Goal: Task Accomplishment & Management: Complete application form

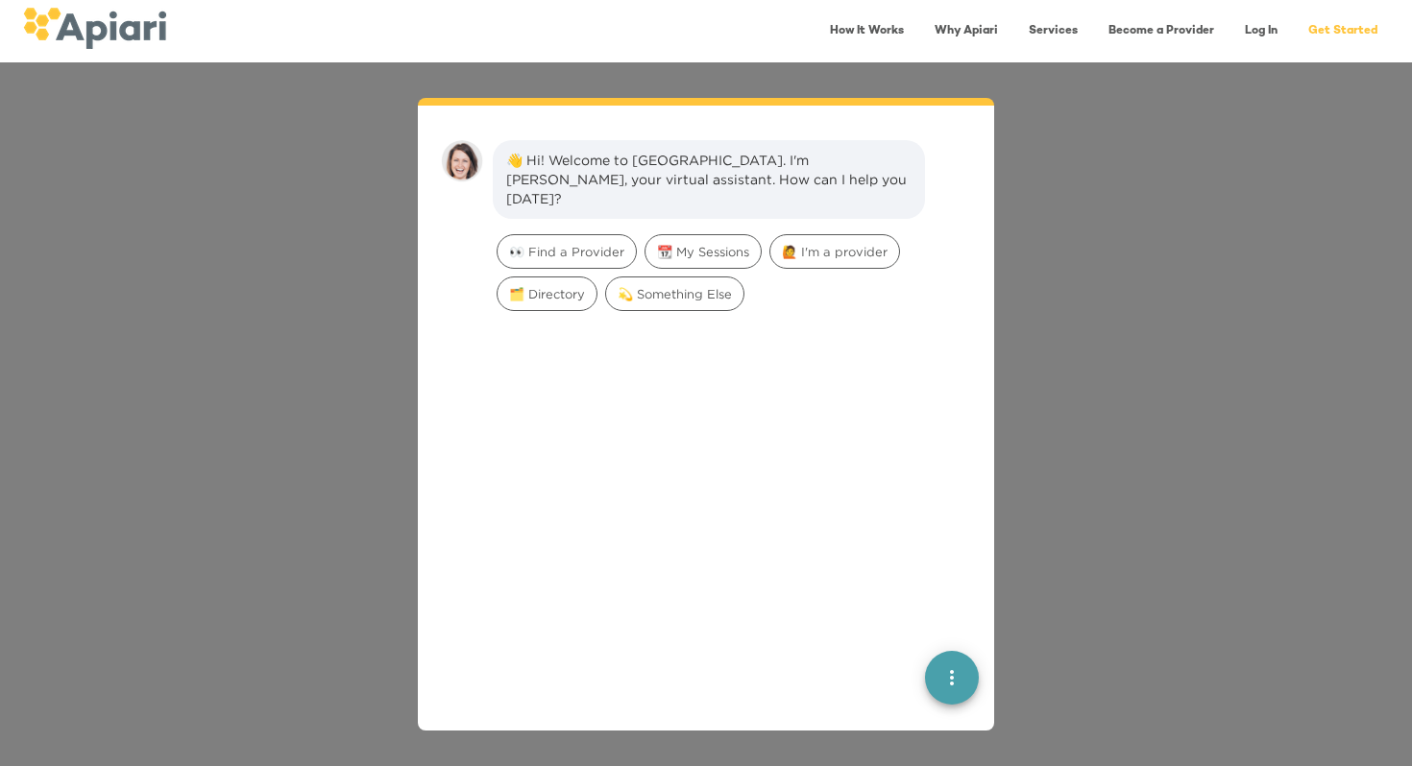
scroll to position [27, 0]
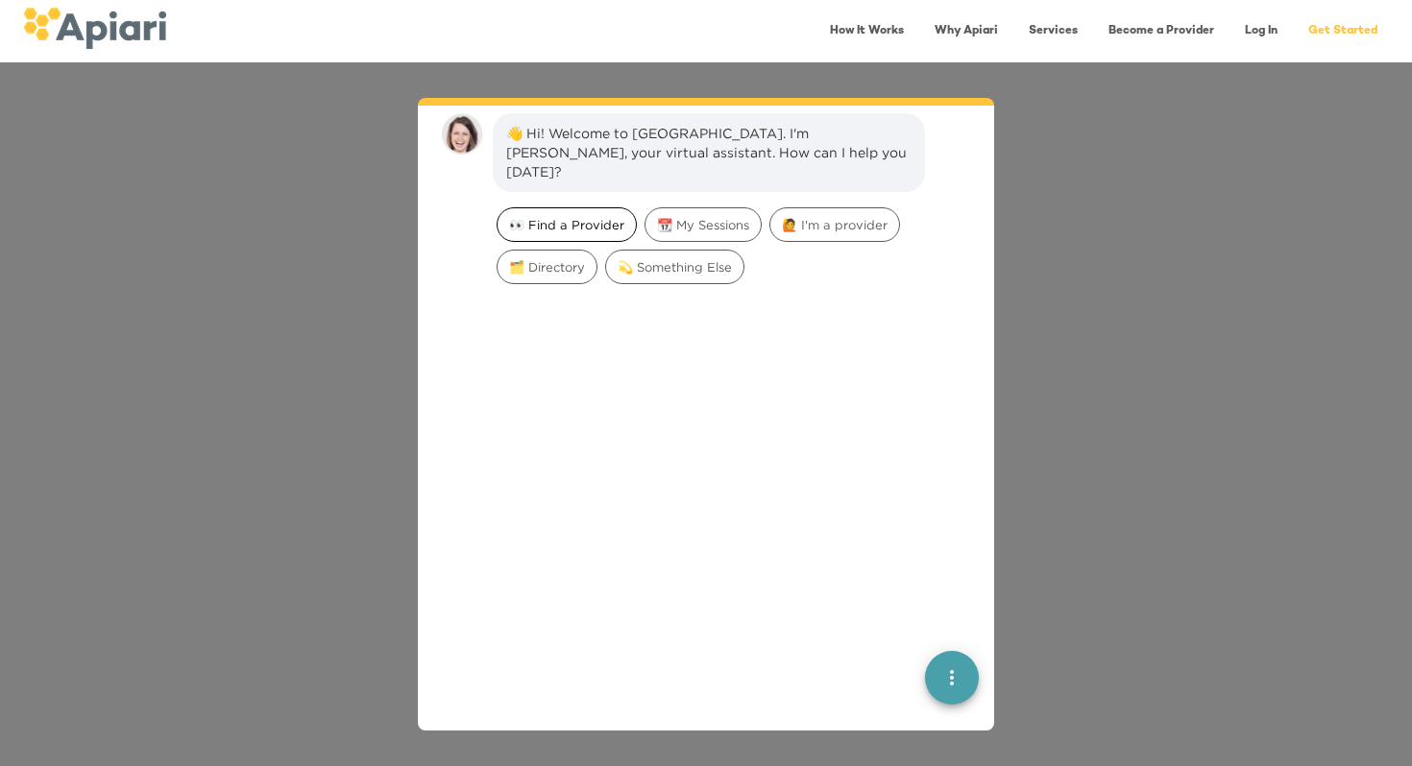
click at [546, 216] on span "👀 Find a Provider" at bounding box center [566, 225] width 138 height 18
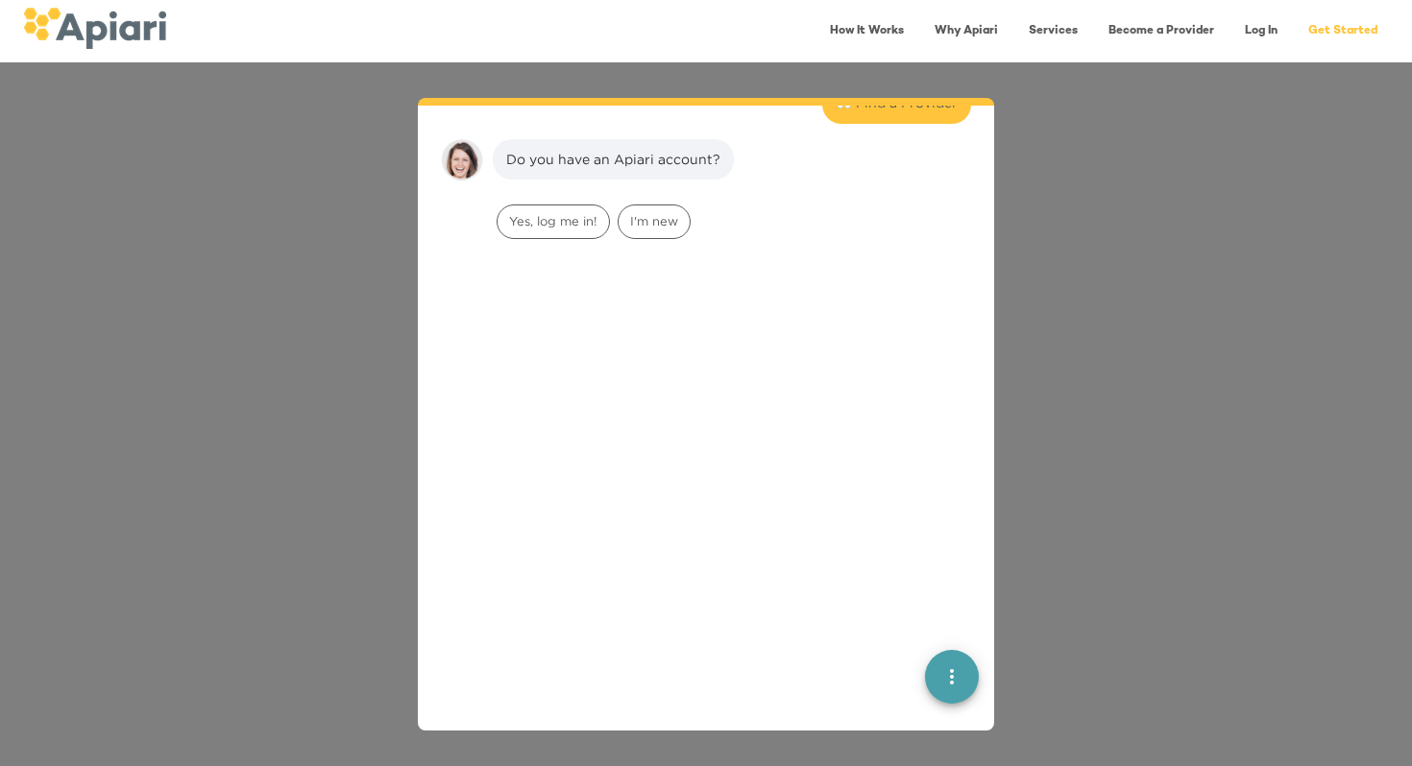
scroll to position [158, 0]
click at [667, 206] on span "I'm new" at bounding box center [654, 215] width 71 height 18
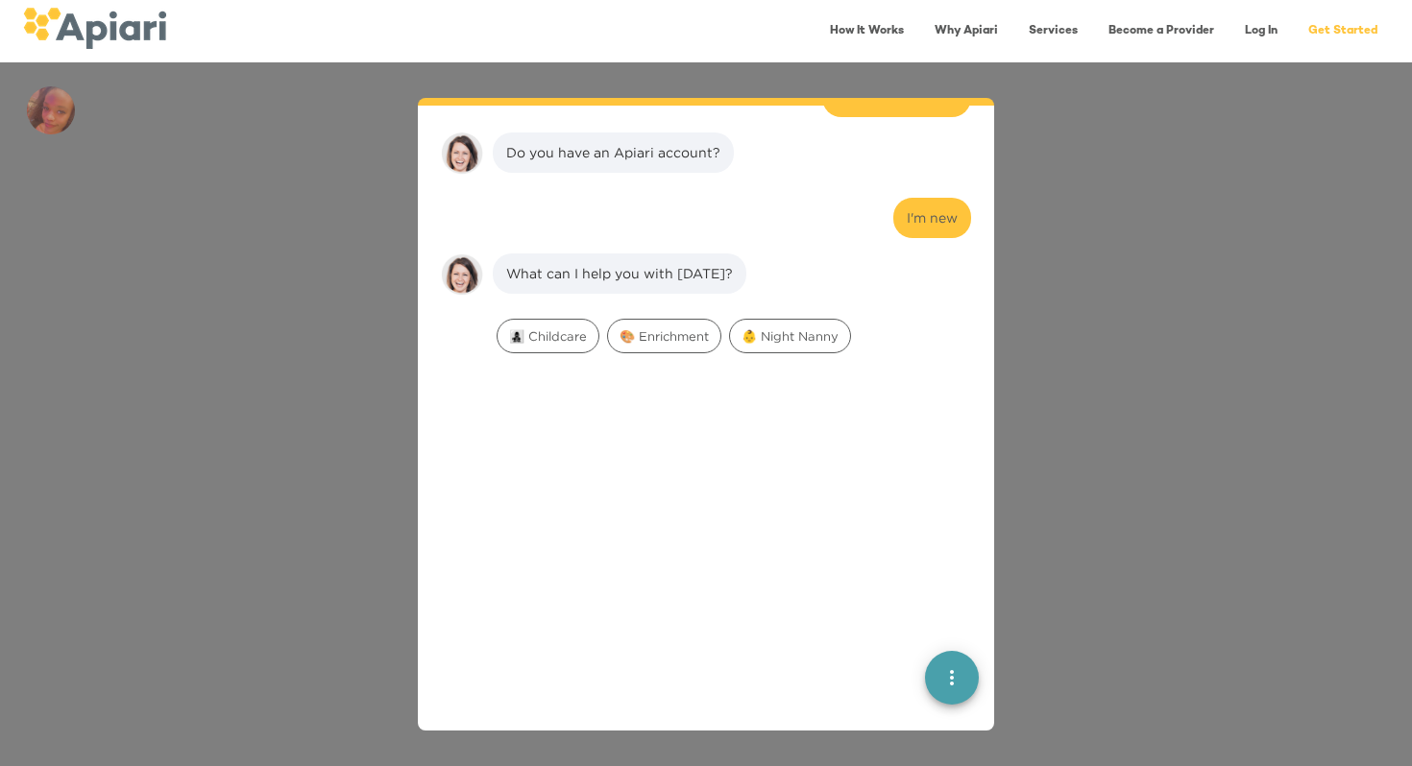
scroll to position [279, 0]
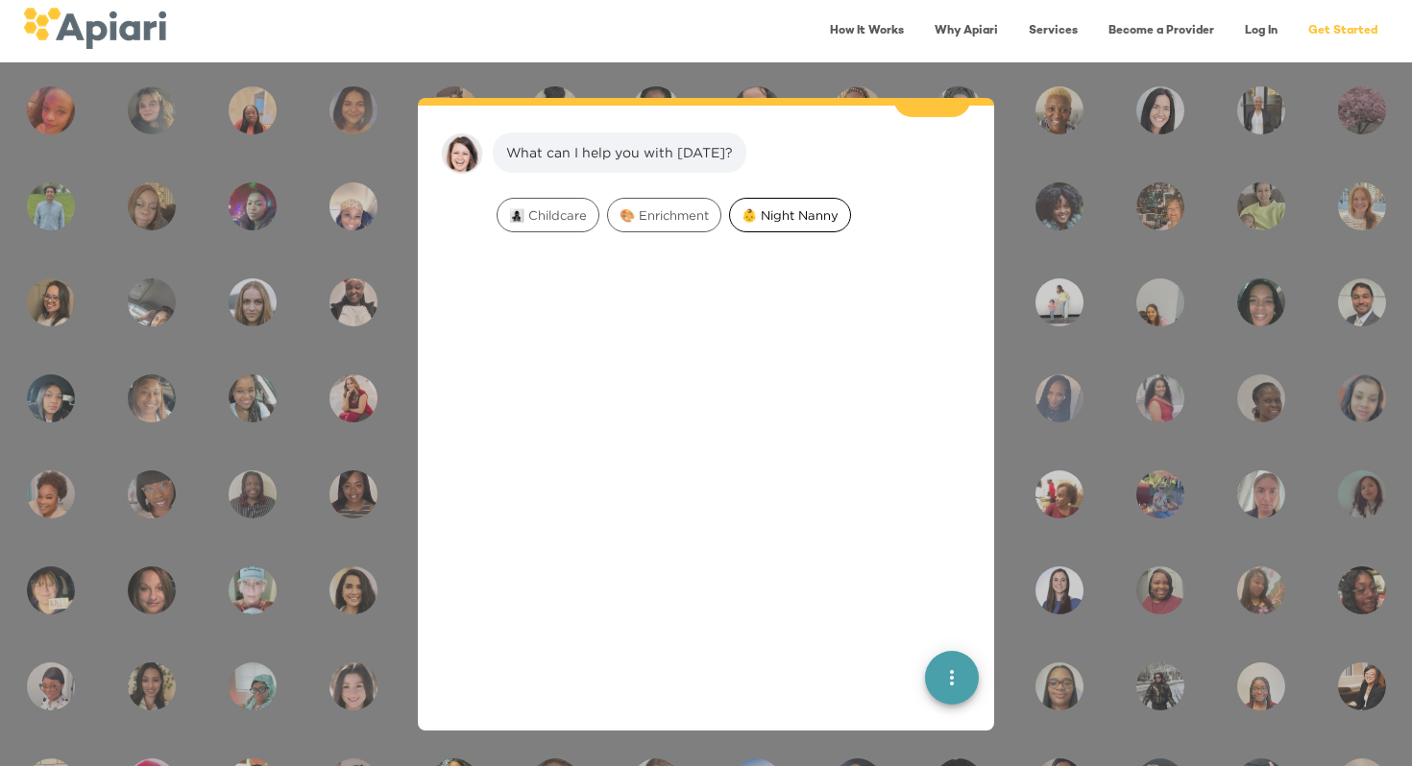
click at [818, 198] on div "👶 Night Nanny" at bounding box center [790, 215] width 122 height 35
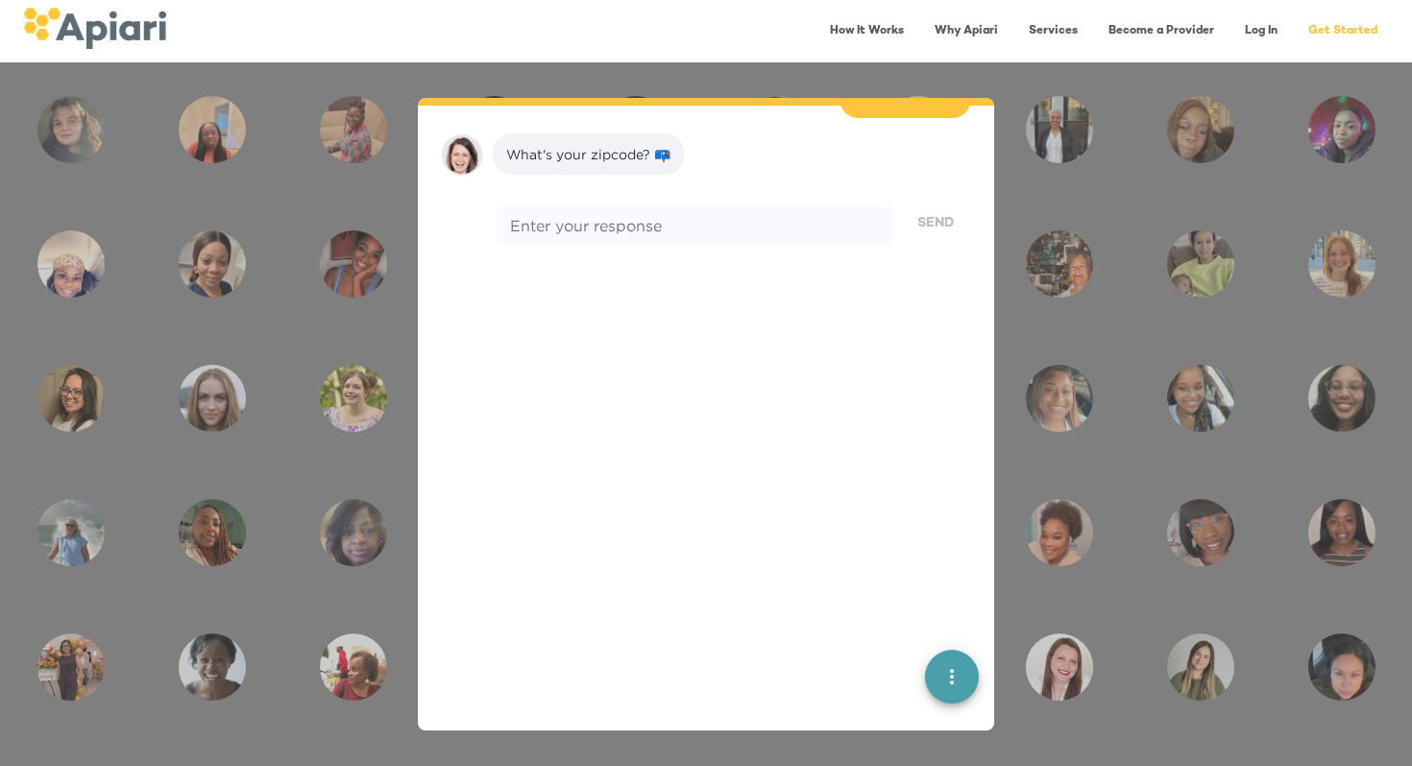
scroll to position [400, 0]
click at [786, 220] on div "* Enter your response" at bounding box center [695, 225] width 396 height 38
type textarea "*****"
click at [934, 211] on span "Send" at bounding box center [935, 223] width 36 height 24
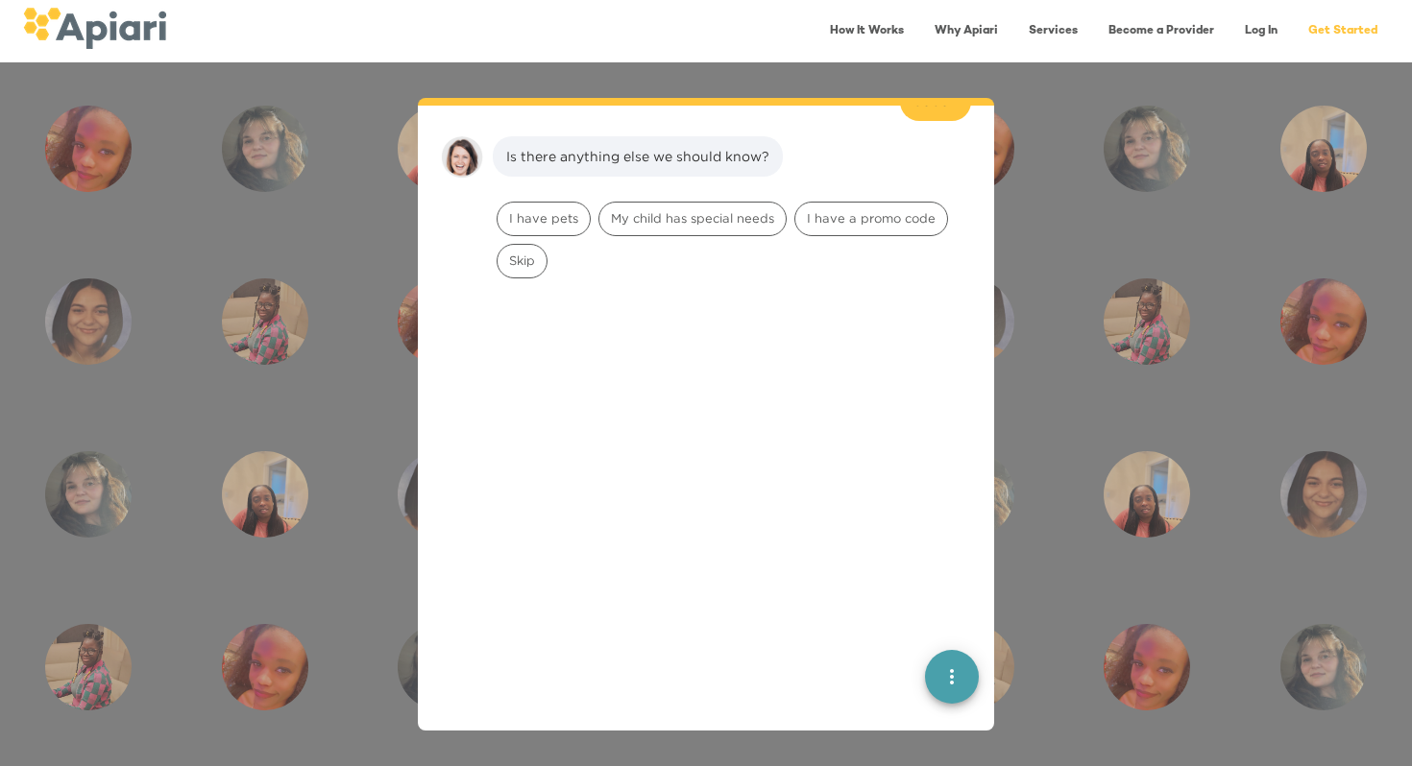
scroll to position [522, 0]
click at [560, 206] on span "I have pets" at bounding box center [543, 215] width 92 height 18
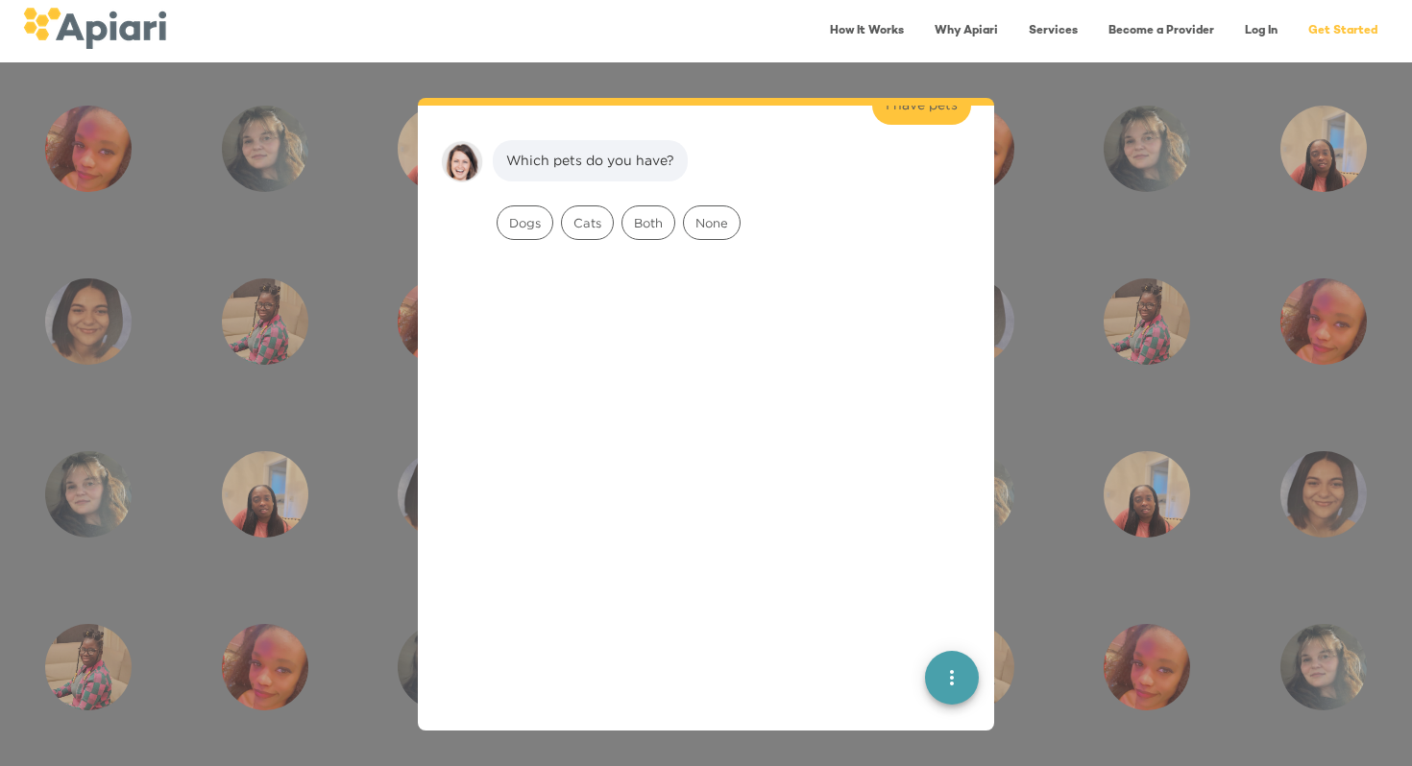
scroll to position [643, 0]
click at [526, 206] on span "Dogs" at bounding box center [524, 215] width 55 height 18
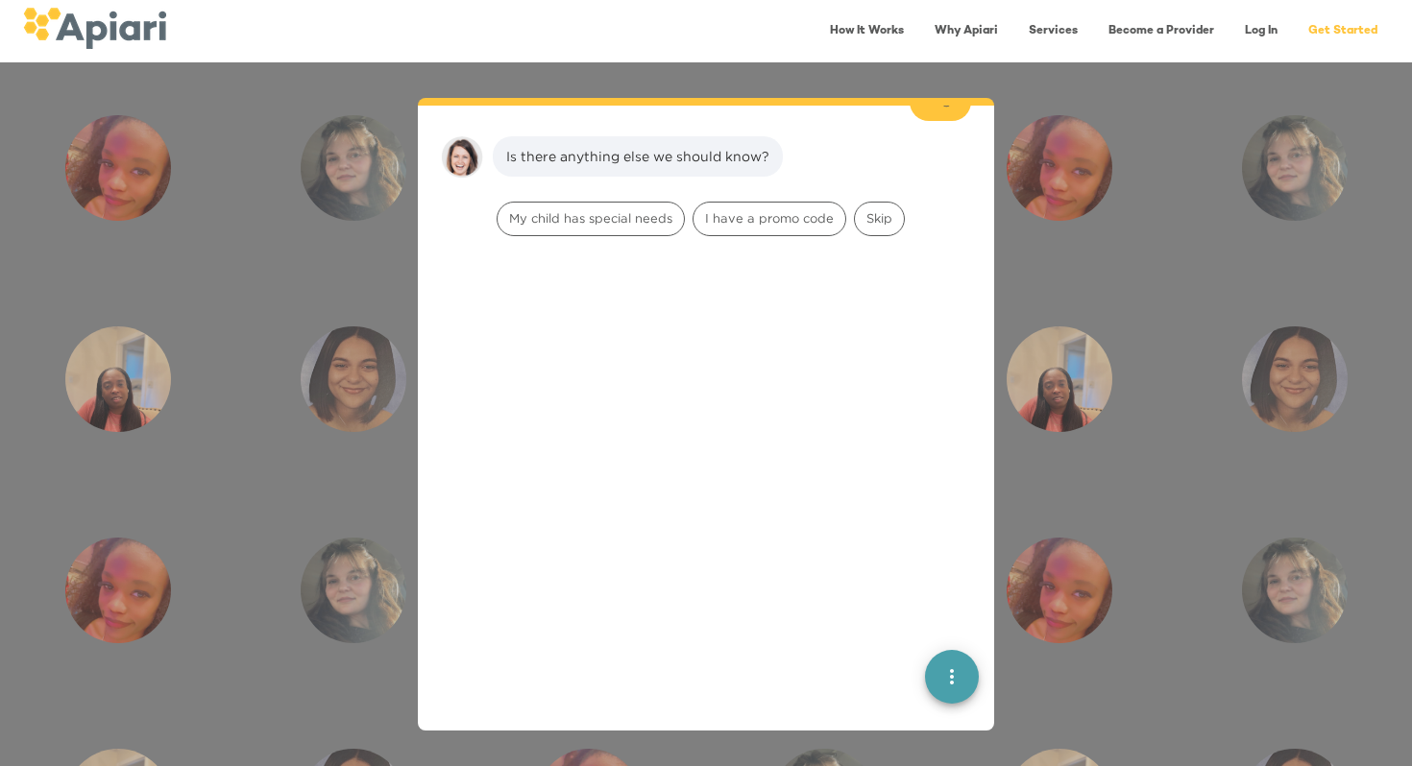
scroll to position [765, 0]
click at [874, 206] on span "Skip" at bounding box center [879, 215] width 49 height 18
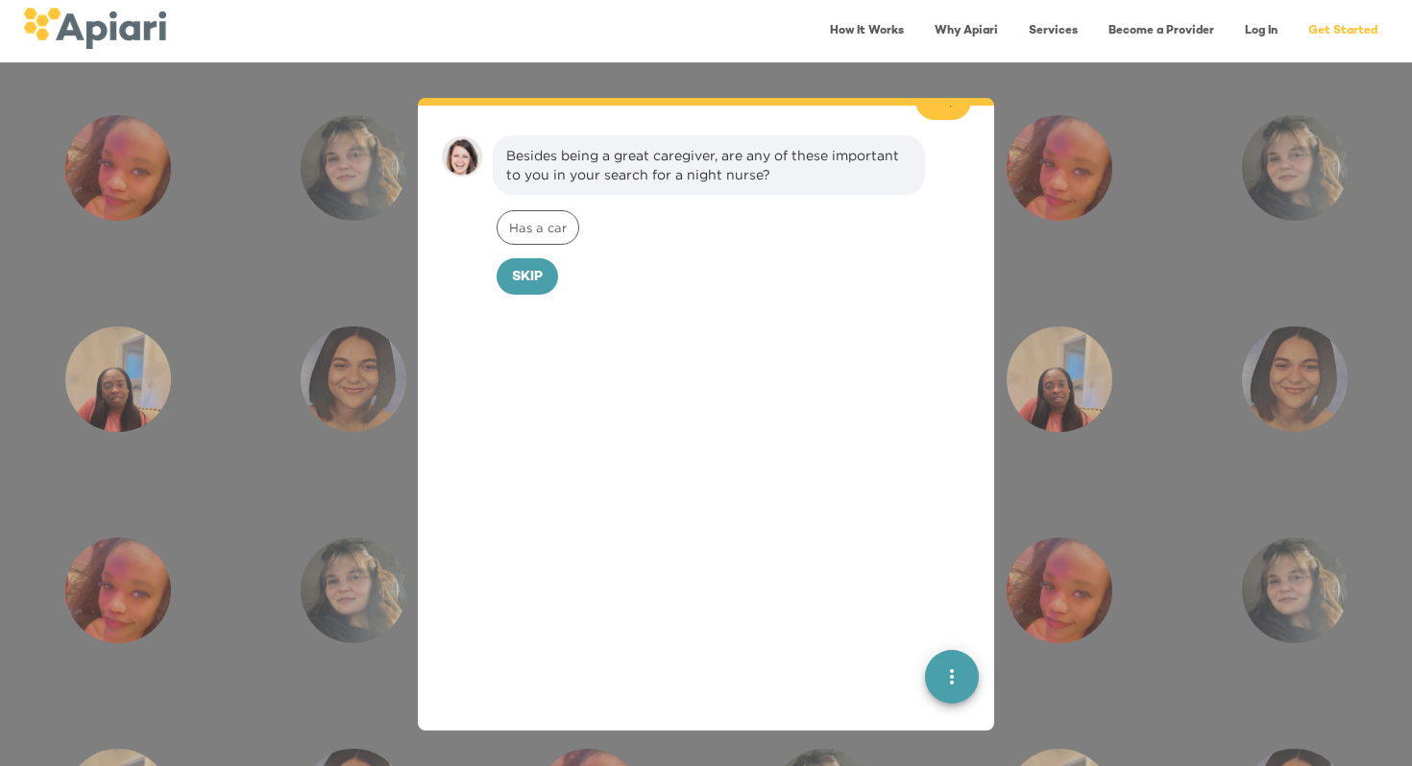
scroll to position [886, 0]
click at [535, 216] on span "Has a car" at bounding box center [537, 225] width 81 height 18
click at [533, 263] on span "Confirm" at bounding box center [564, 275] width 63 height 24
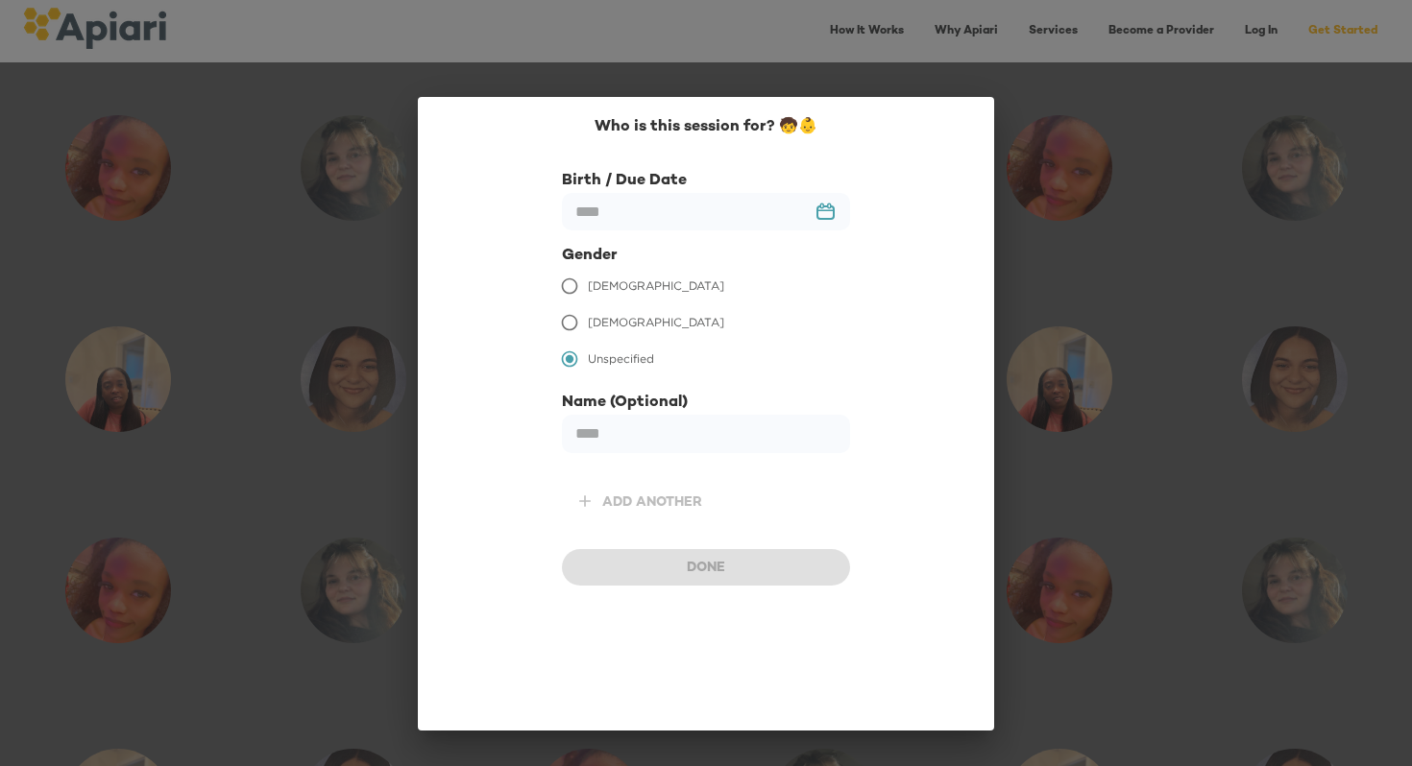
scroll to position [1018, 0]
click at [597, 284] on span "[DEMOGRAPHIC_DATA]" at bounding box center [656, 286] width 136 height 17
click at [692, 204] on input "text" at bounding box center [706, 211] width 288 height 37
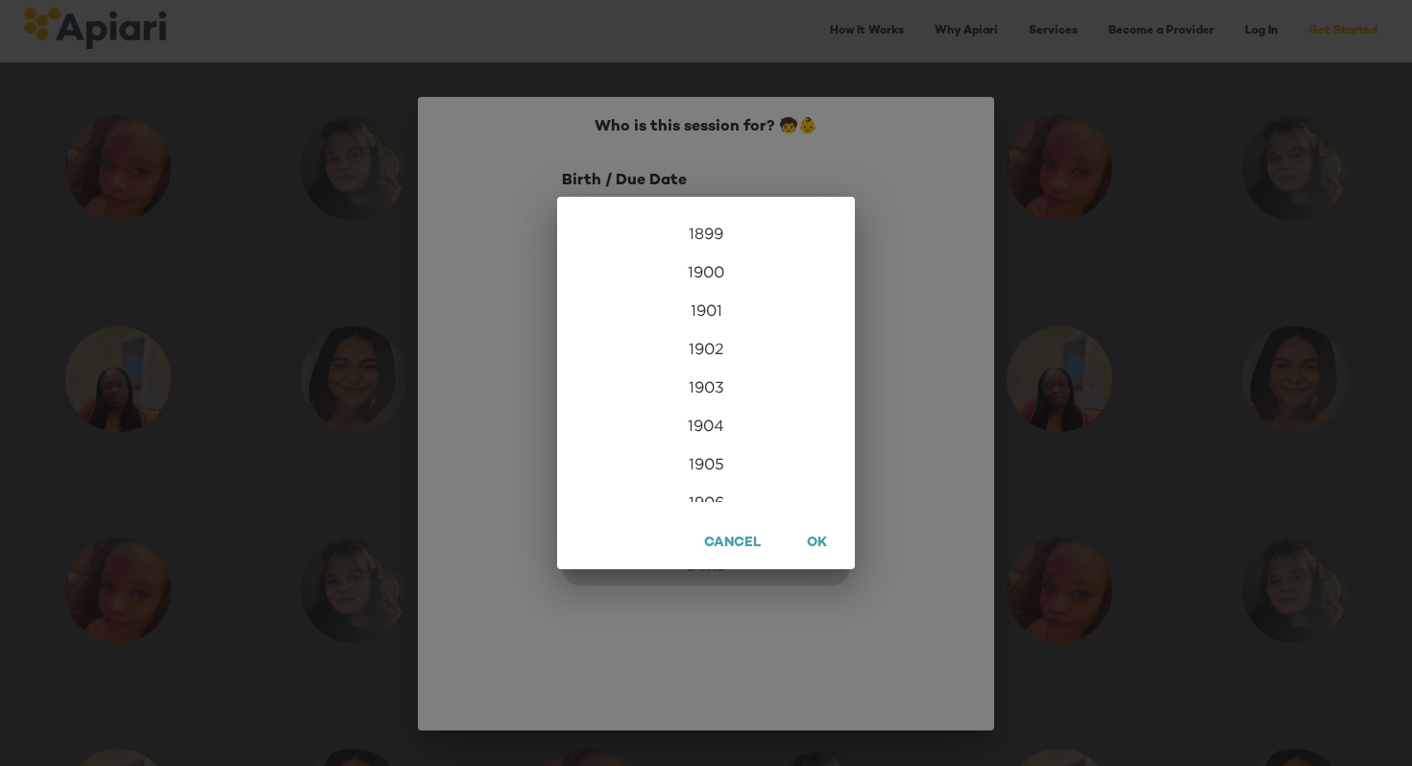
scroll to position [4648, 0]
click at [811, 538] on span "OK" at bounding box center [816, 544] width 27 height 24
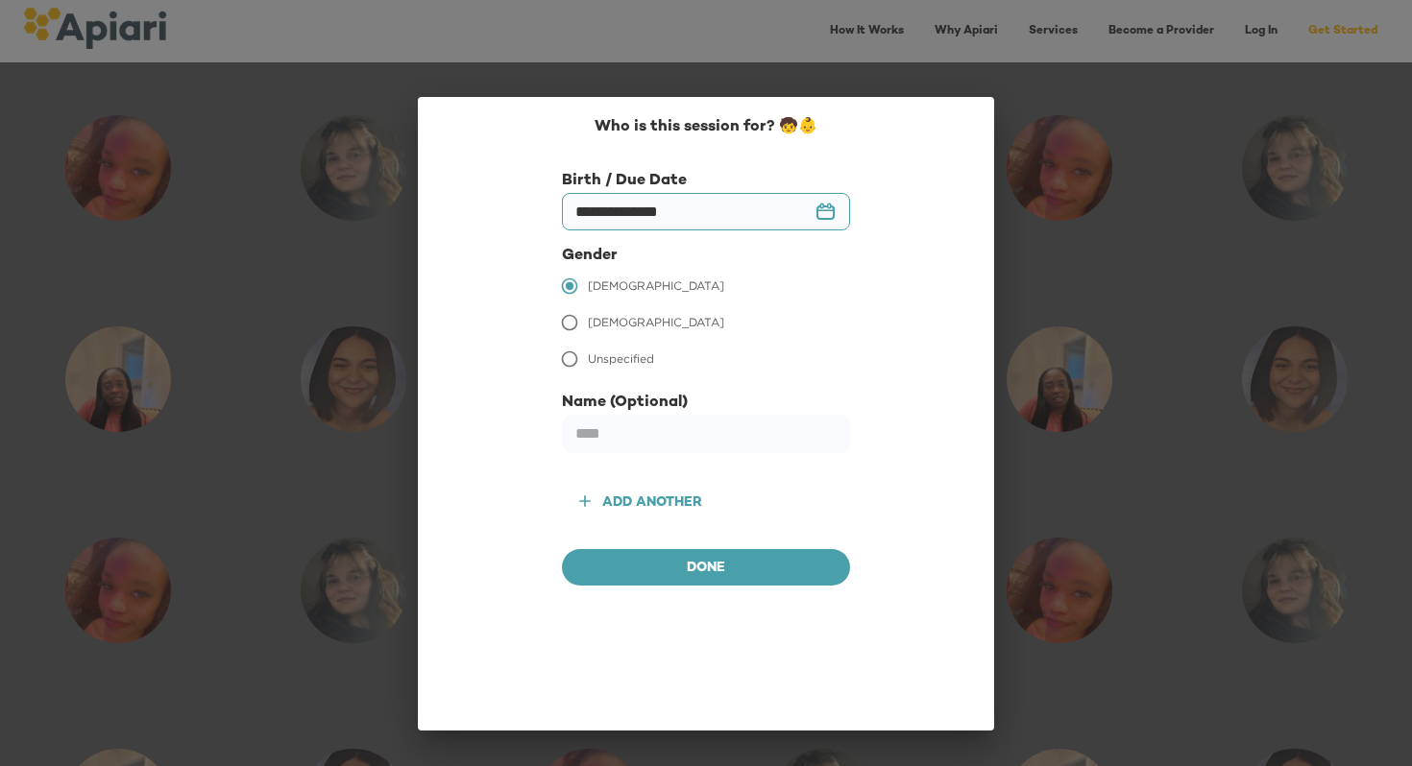
click at [641, 209] on input "**********" at bounding box center [706, 211] width 288 height 37
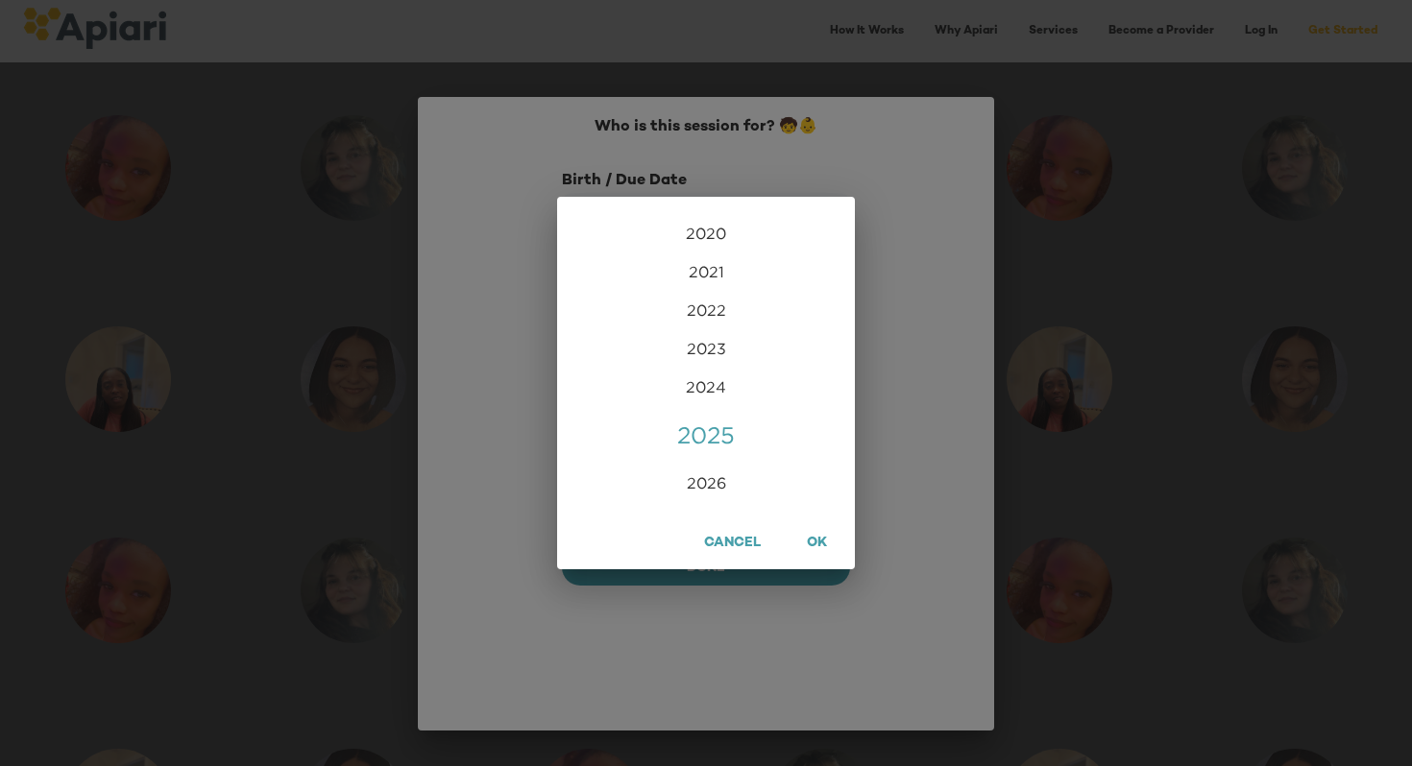
click at [711, 442] on div "2025" at bounding box center [706, 435] width 298 height 38
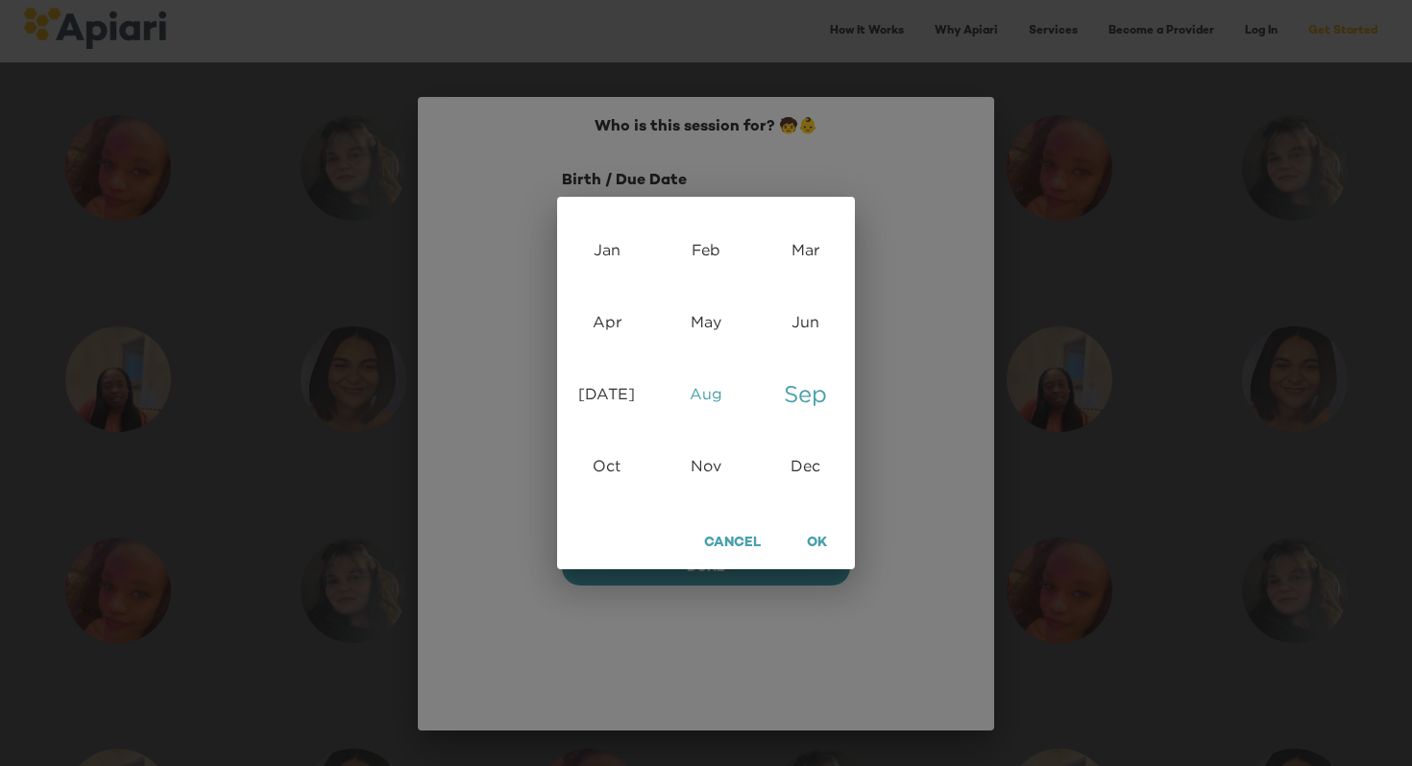
click at [709, 390] on div "Aug" at bounding box center [705, 394] width 99 height 72
type input "**********"
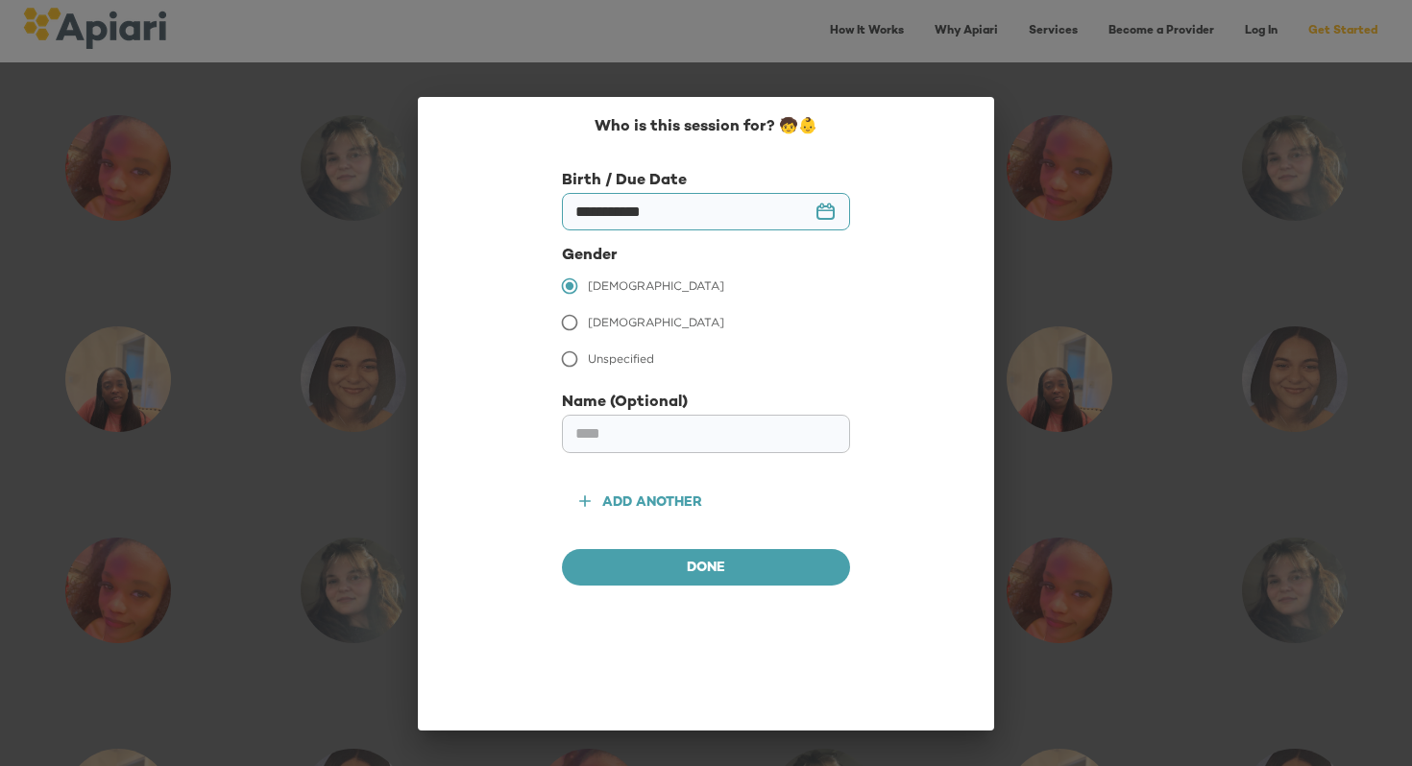
click at [676, 434] on input "text" at bounding box center [706, 434] width 288 height 38
